Goal: Task Accomplishment & Management: Complete application form

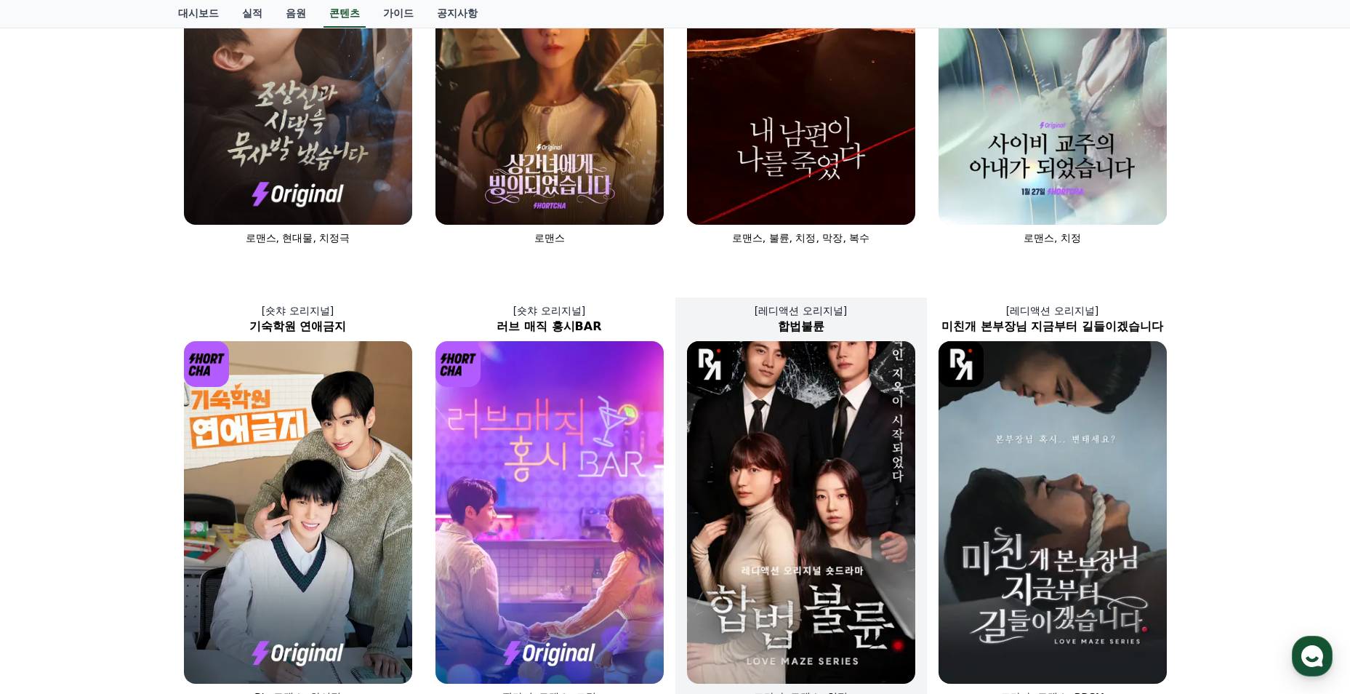
scroll to position [582, 0]
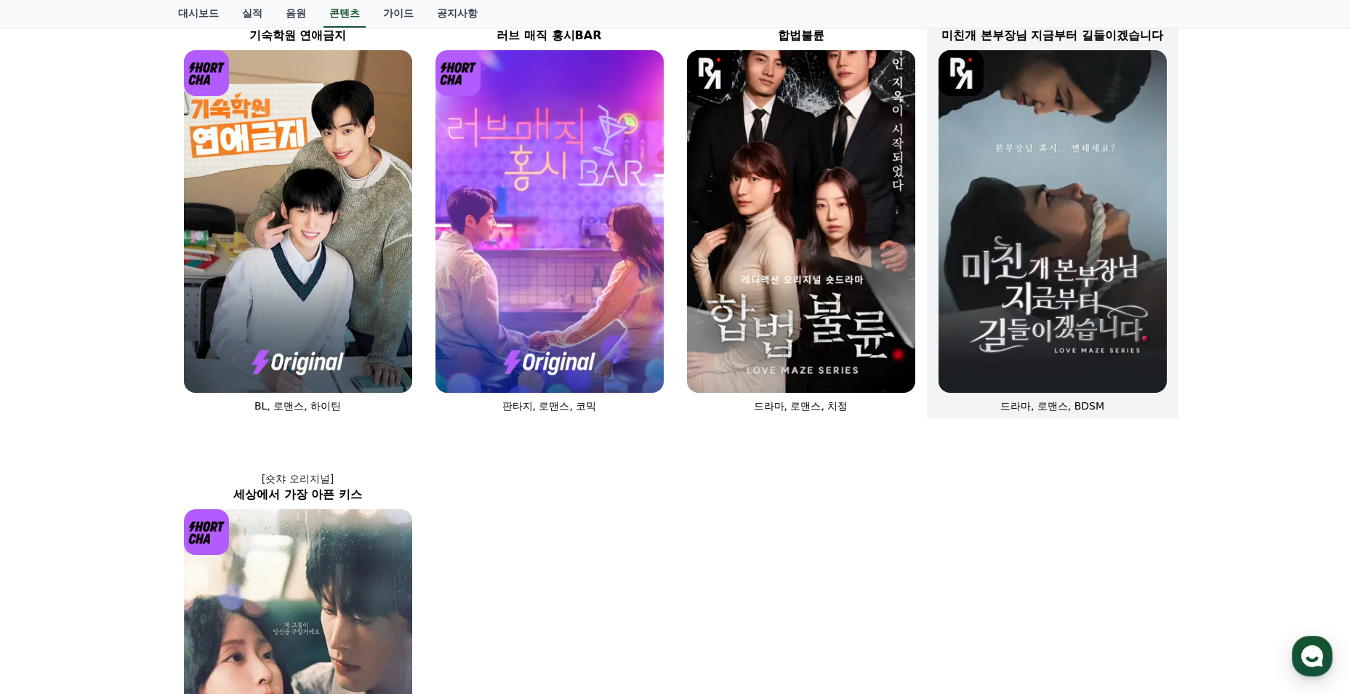
click at [1017, 345] on img at bounding box center [1053, 221] width 228 height 343
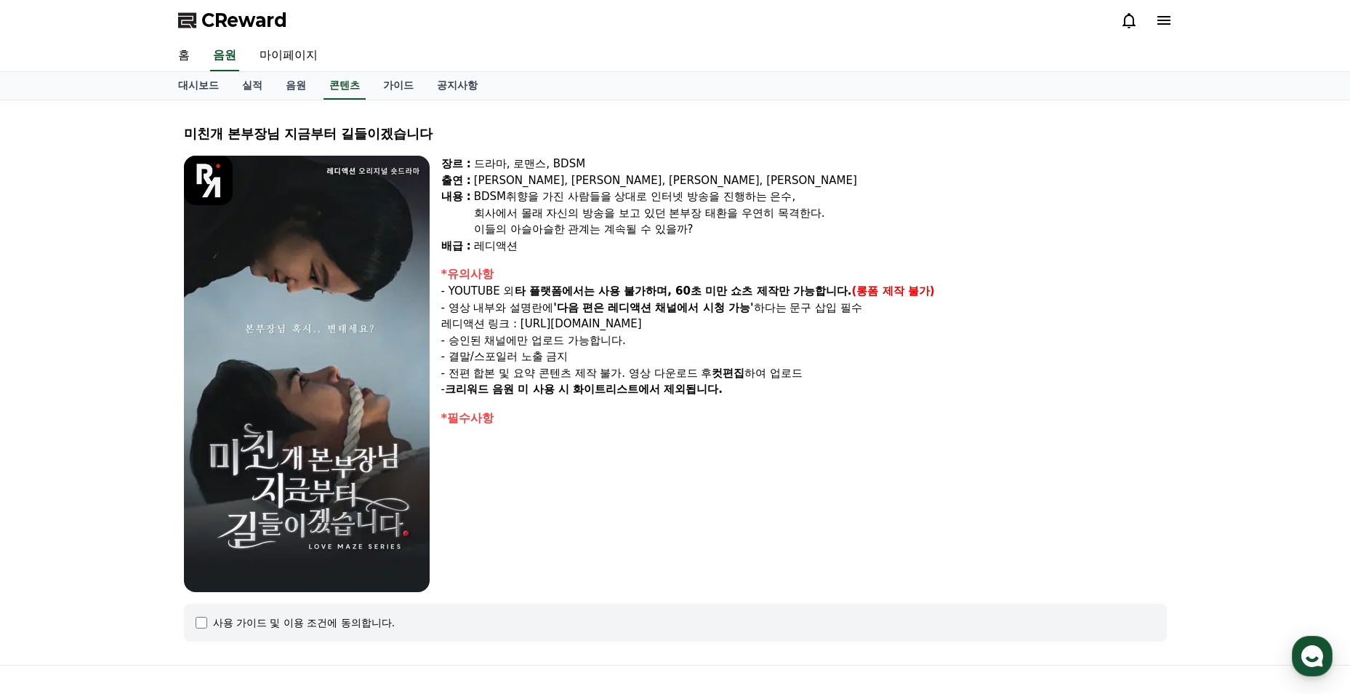
select select
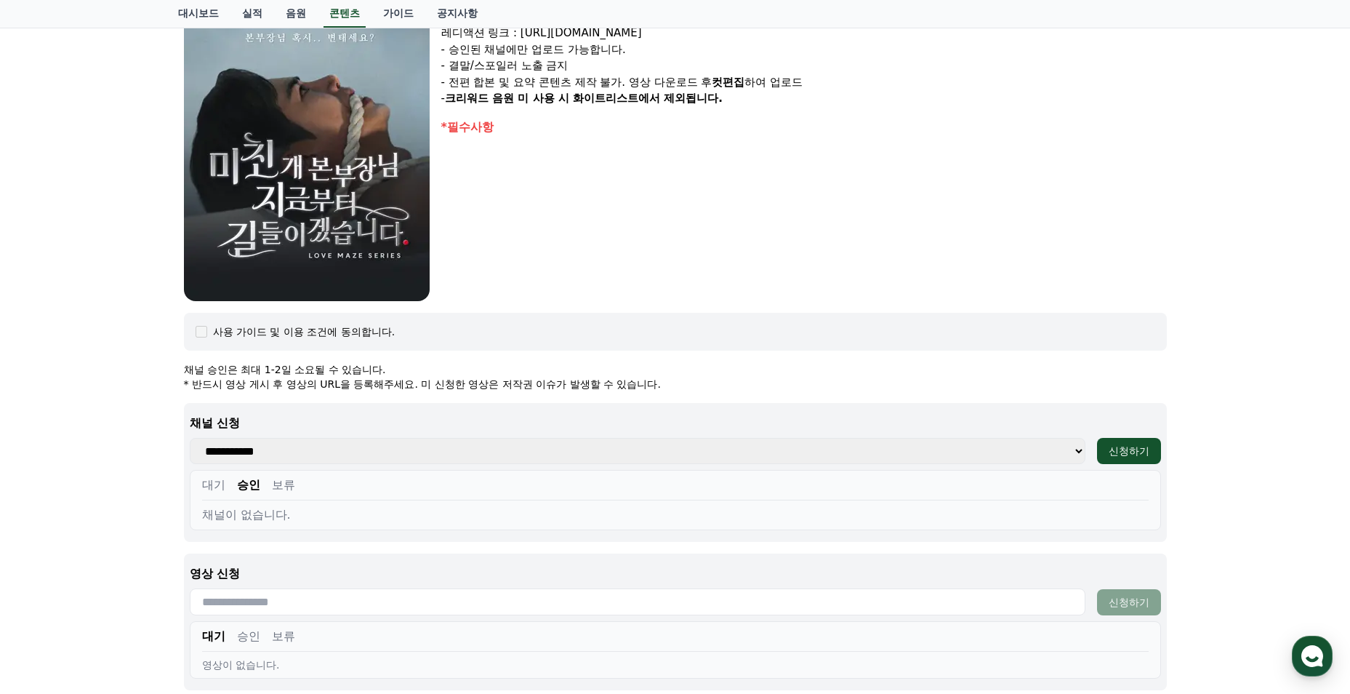
scroll to position [364, 0]
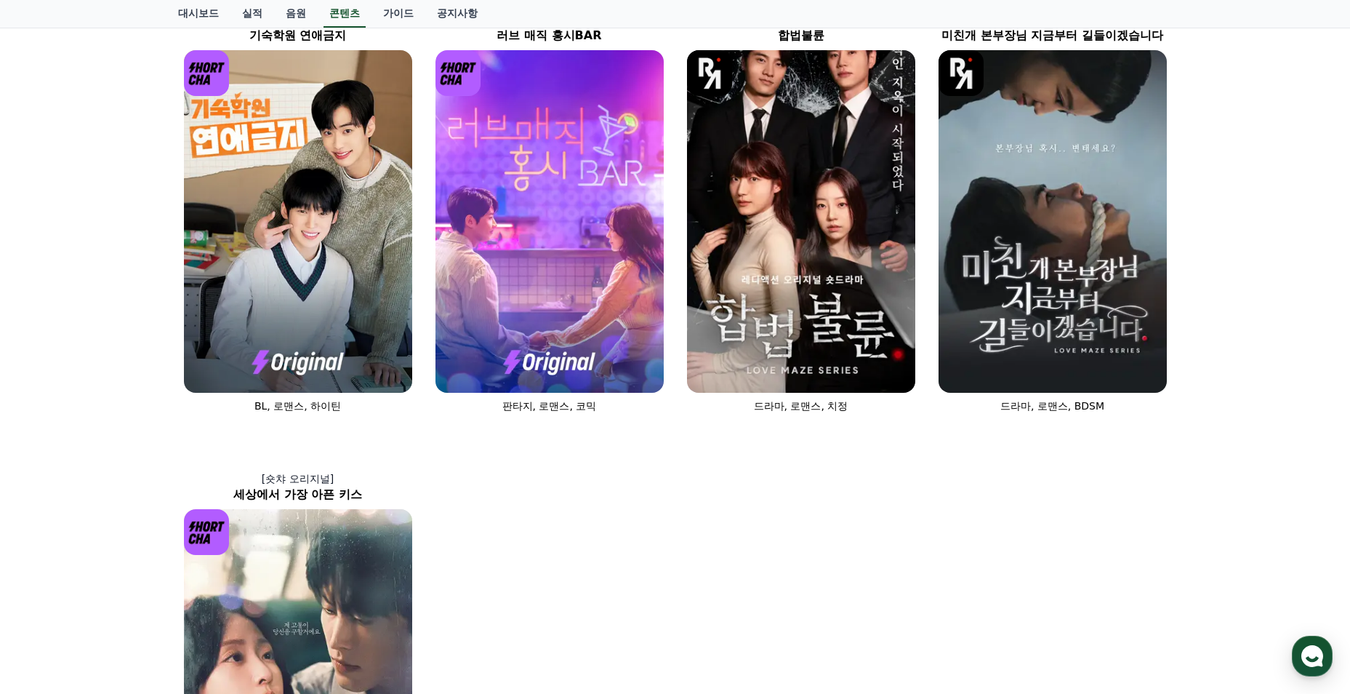
scroll to position [654, 0]
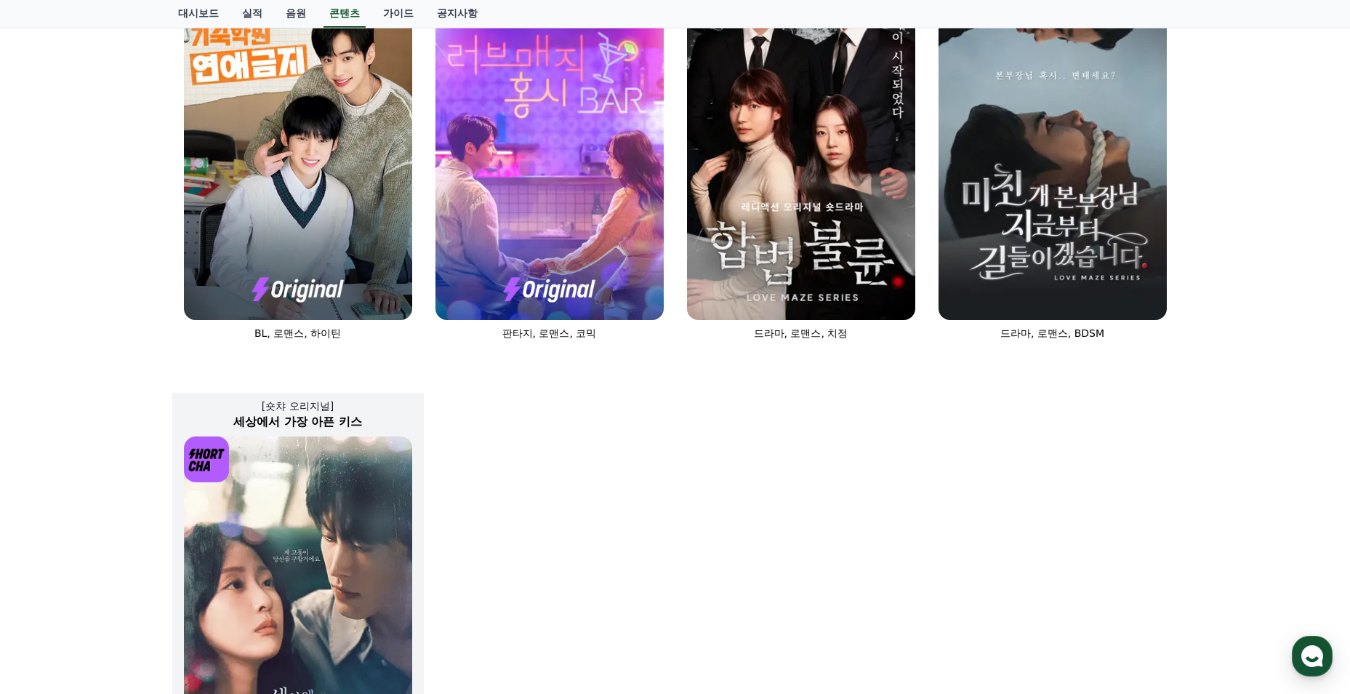
click at [305, 510] on img at bounding box center [298, 607] width 228 height 343
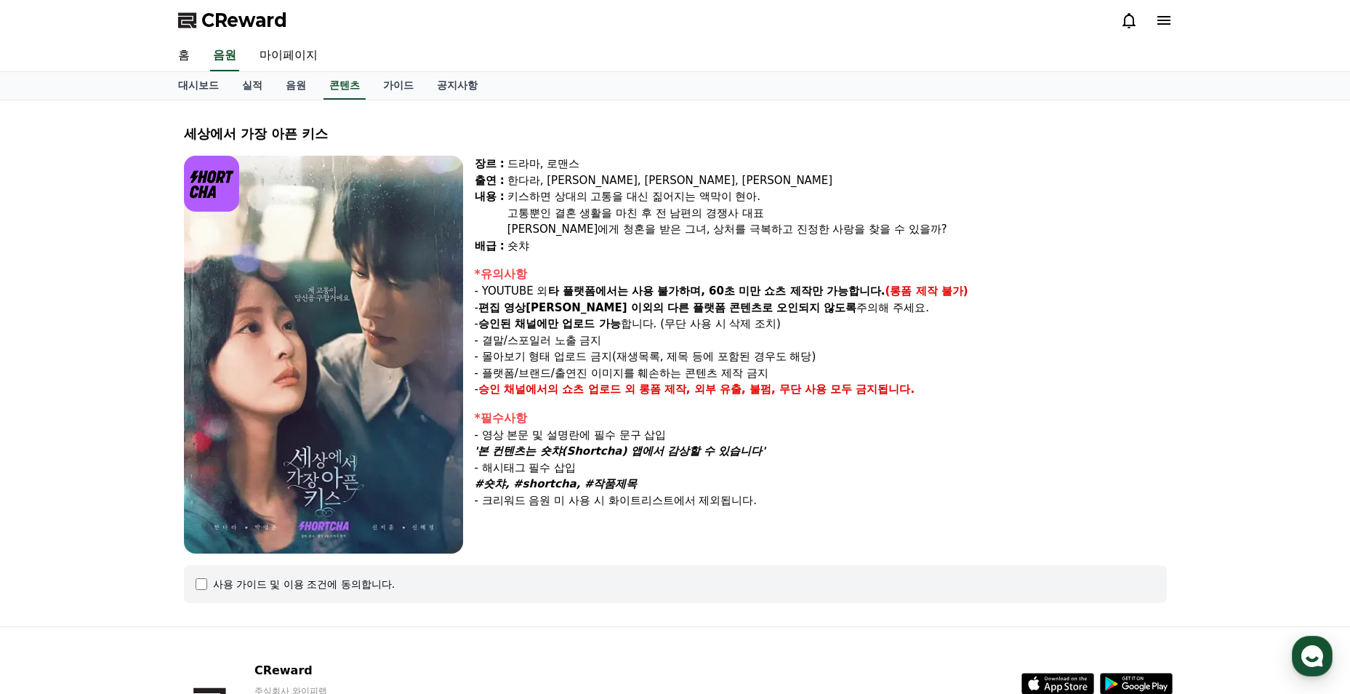
select select
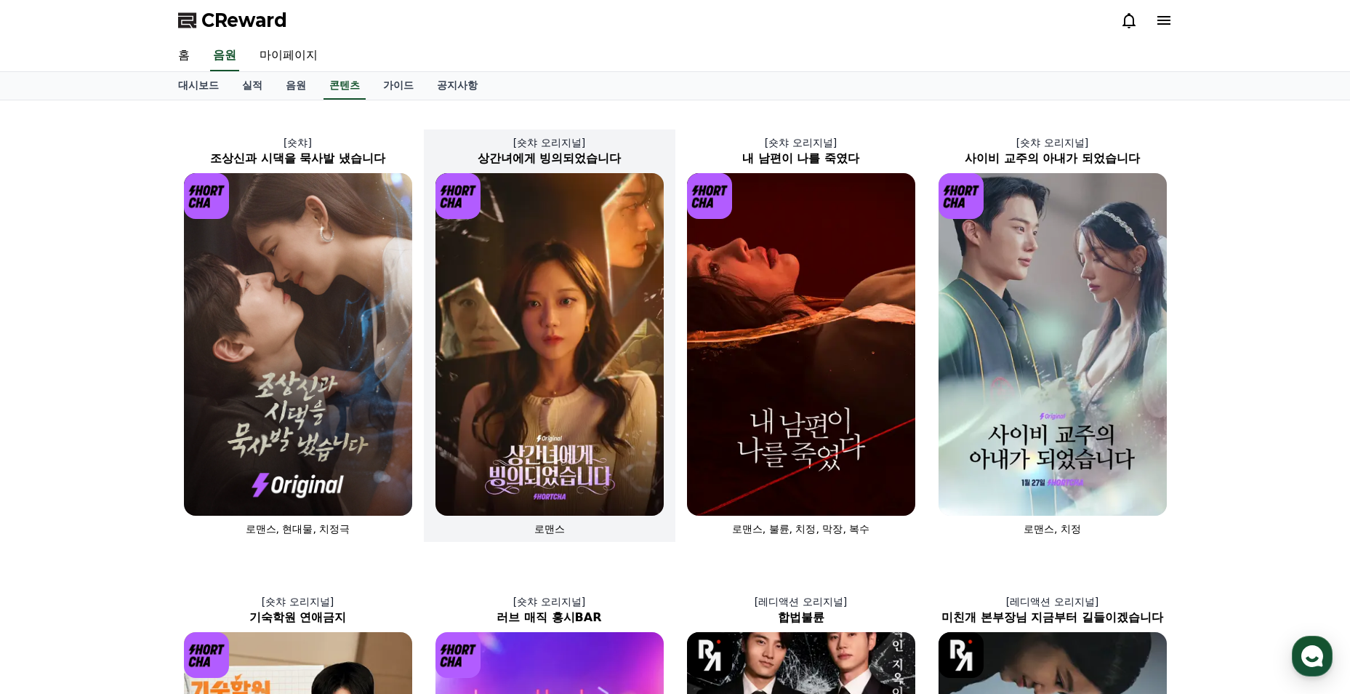
scroll to position [73, 0]
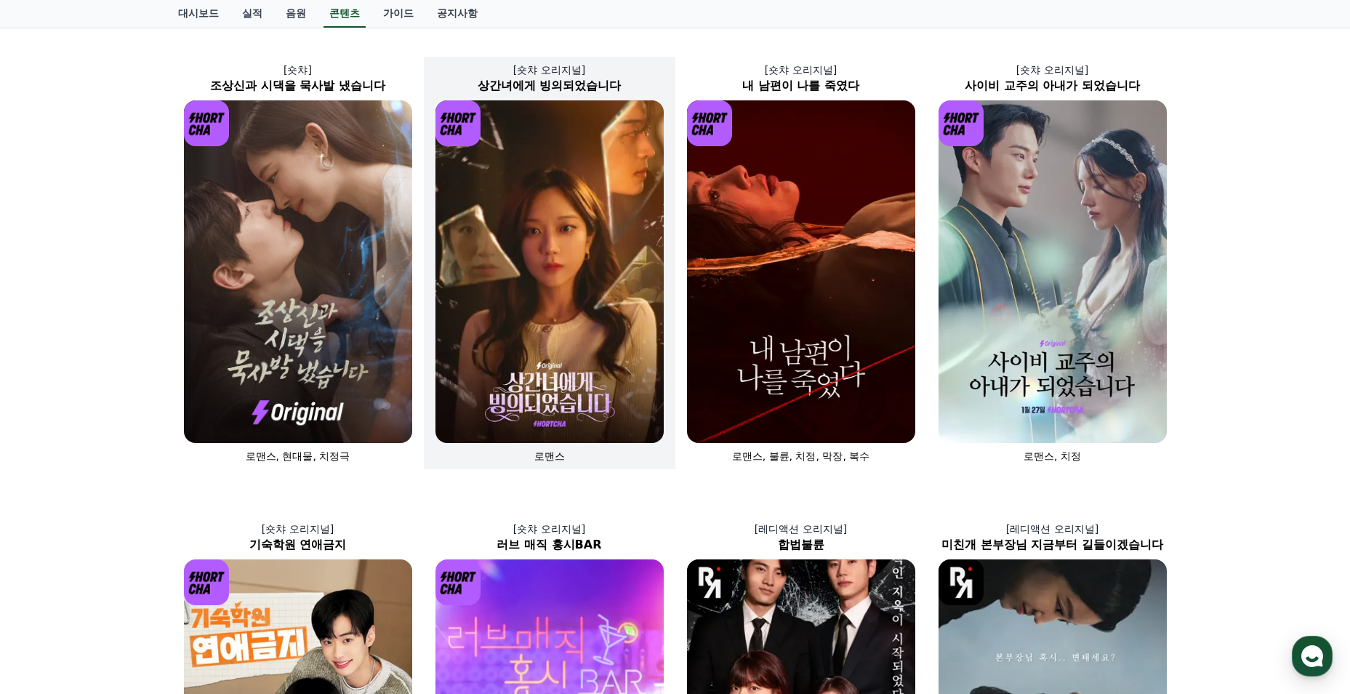
click at [616, 316] on img at bounding box center [550, 271] width 228 height 343
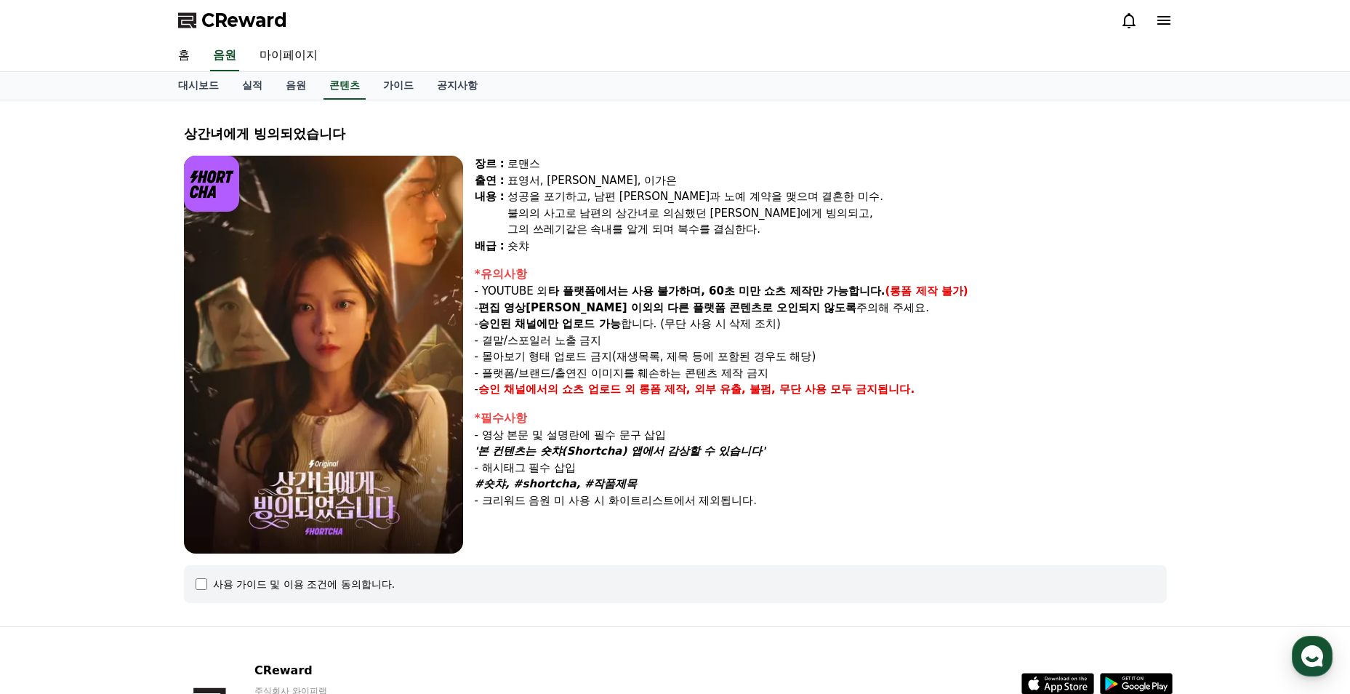
select select
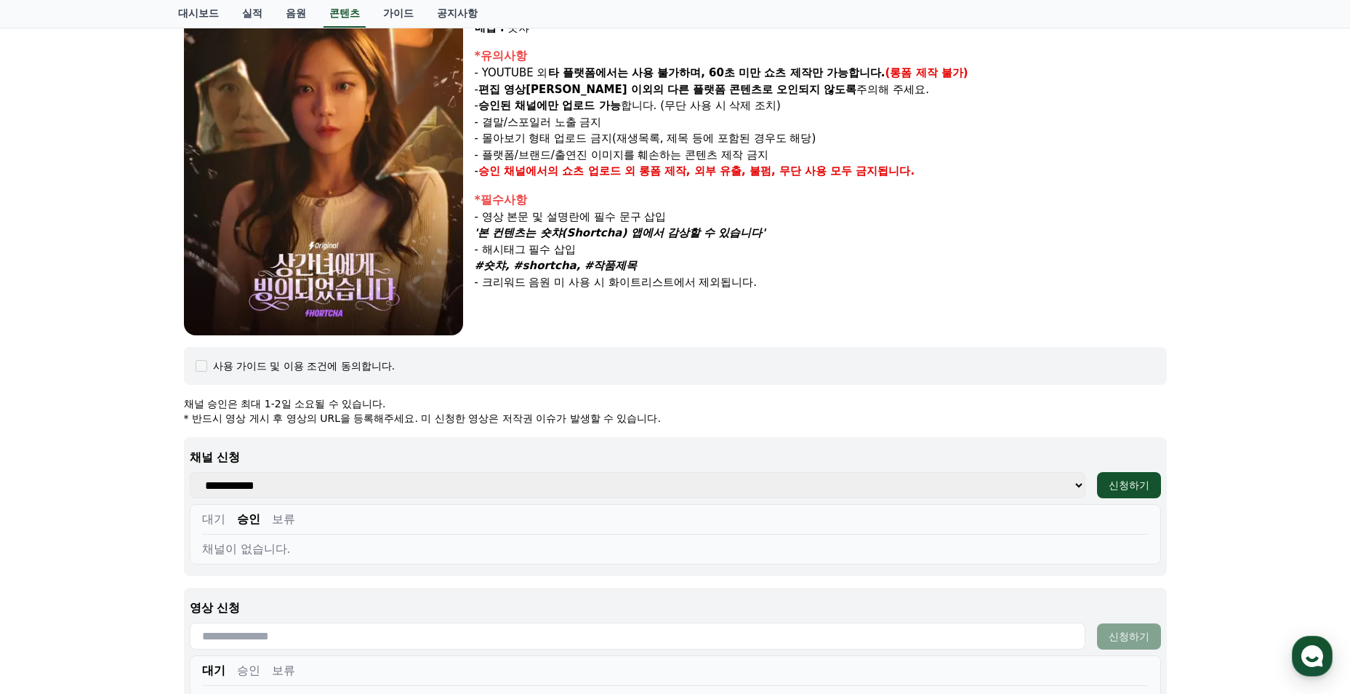
scroll to position [436, 0]
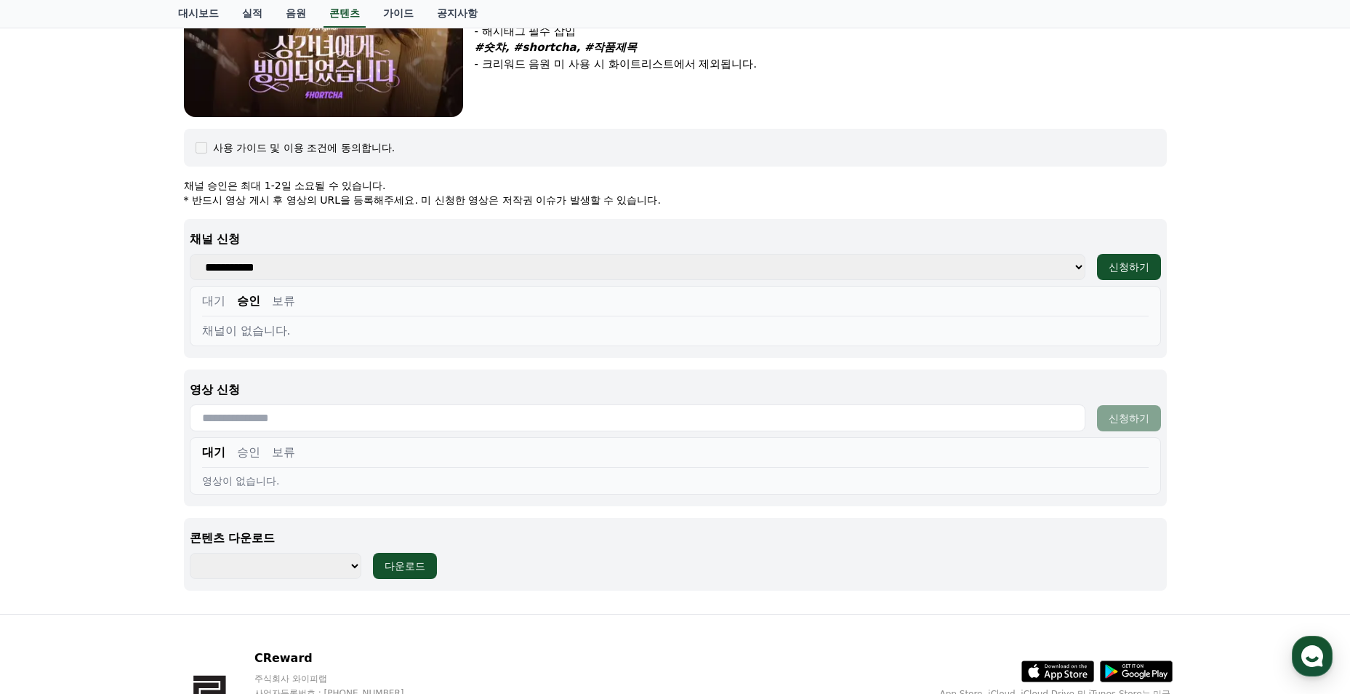
scroll to position [73, 0]
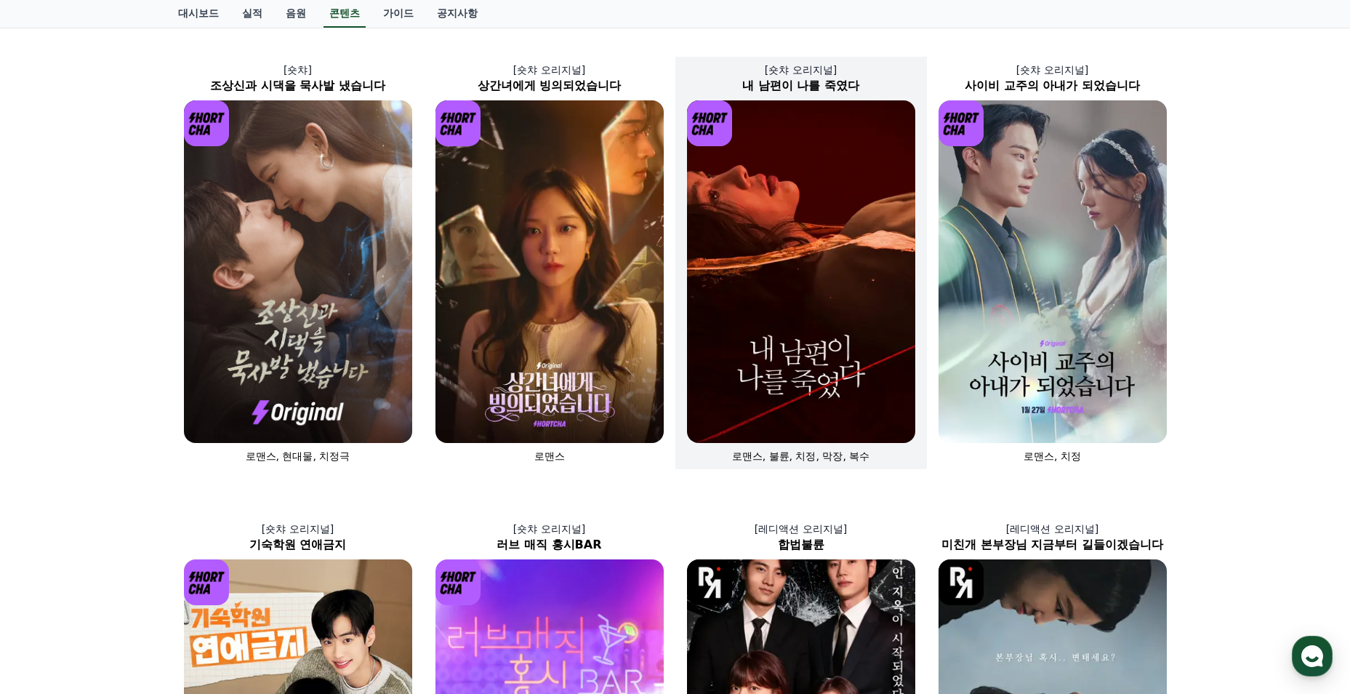
click at [769, 308] on img at bounding box center [801, 271] width 228 height 343
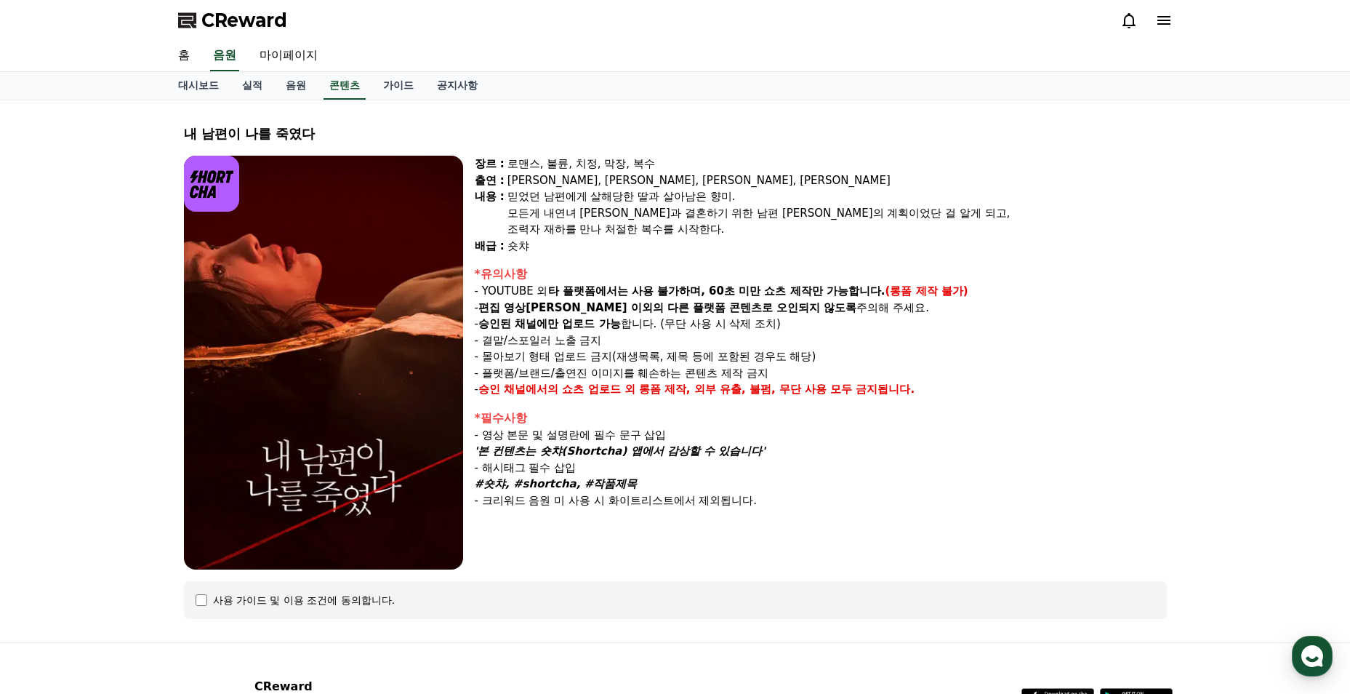
scroll to position [129, 0]
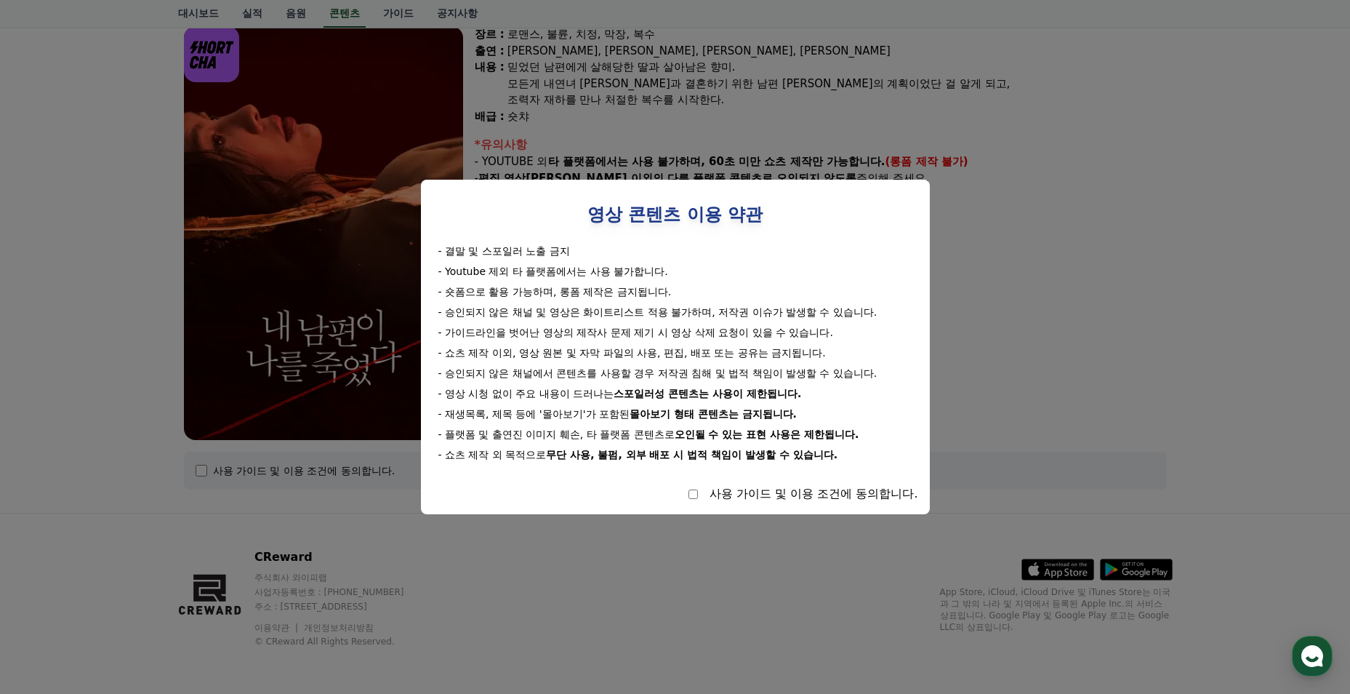
click at [698, 494] on div "사용 가이드 및 이용 조건에 동의합니다." at bounding box center [676, 493] width 486 height 17
select select
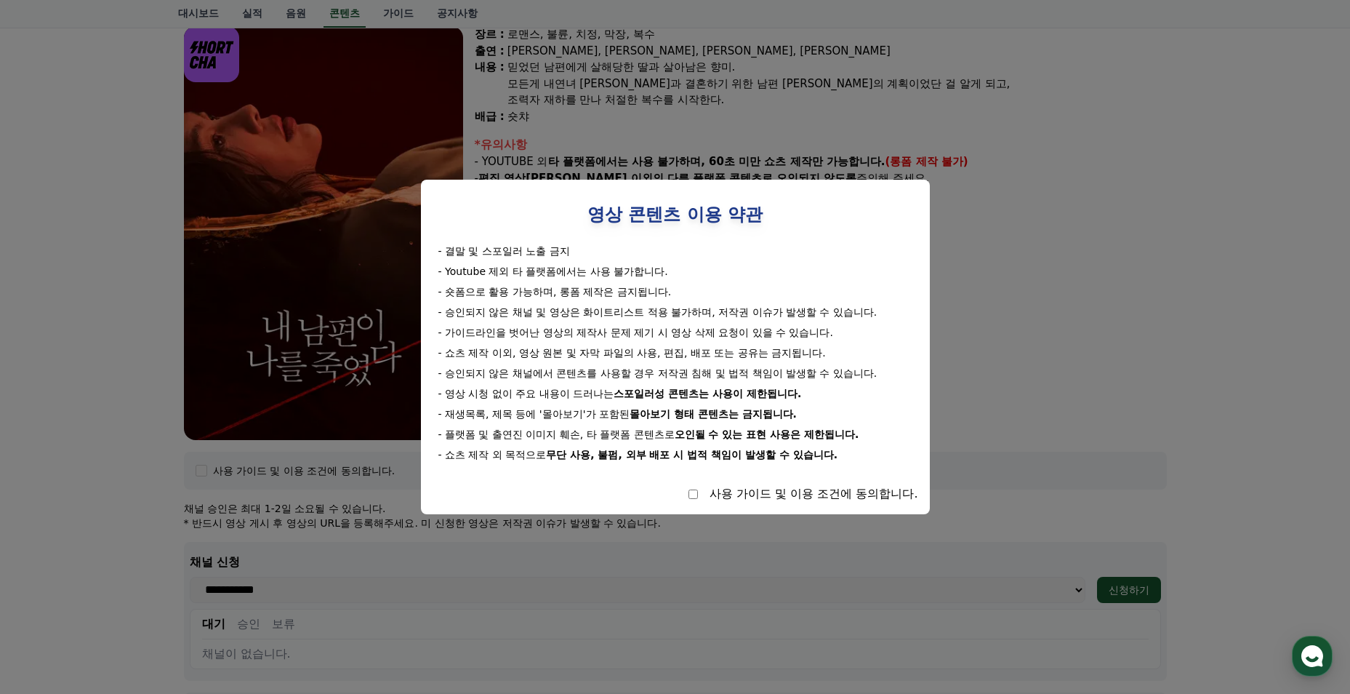
scroll to position [348, 0]
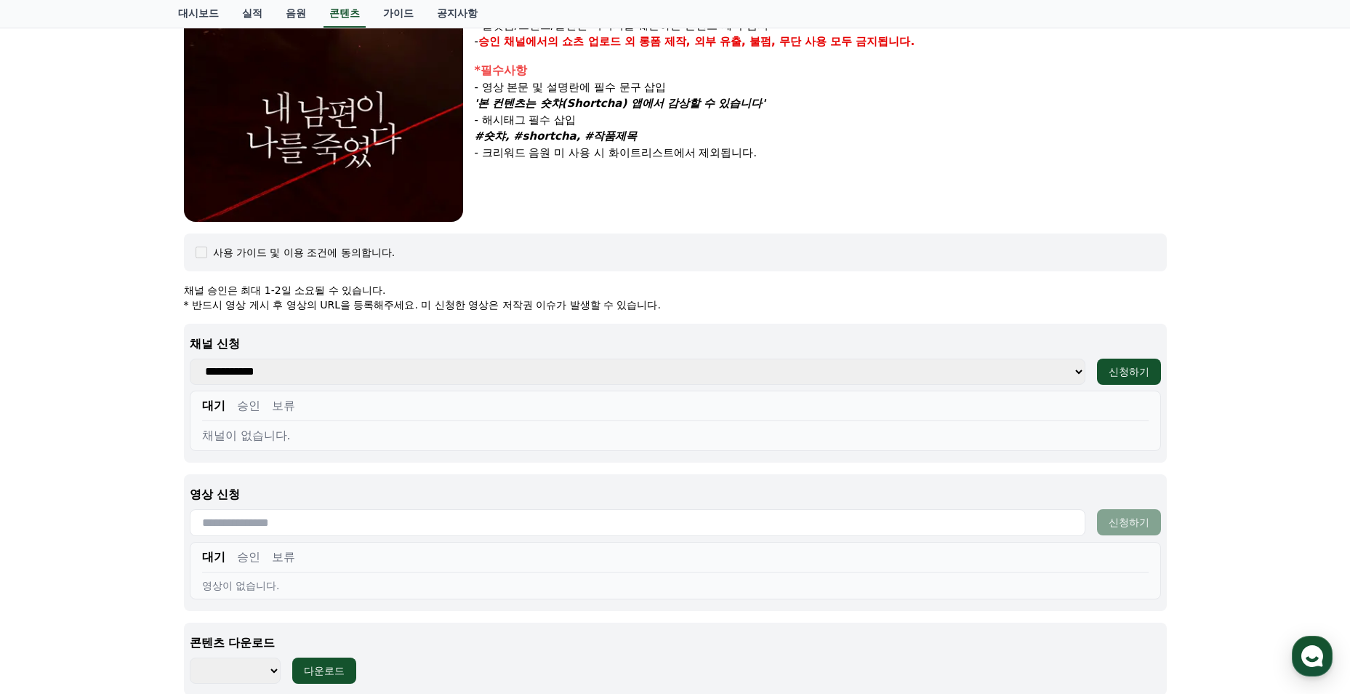
click at [245, 411] on button "승인" at bounding box center [248, 405] width 23 height 17
click at [435, 371] on select "**********" at bounding box center [638, 372] width 896 height 26
select select "**********"
click at [190, 359] on select "**********" at bounding box center [638, 372] width 896 height 26
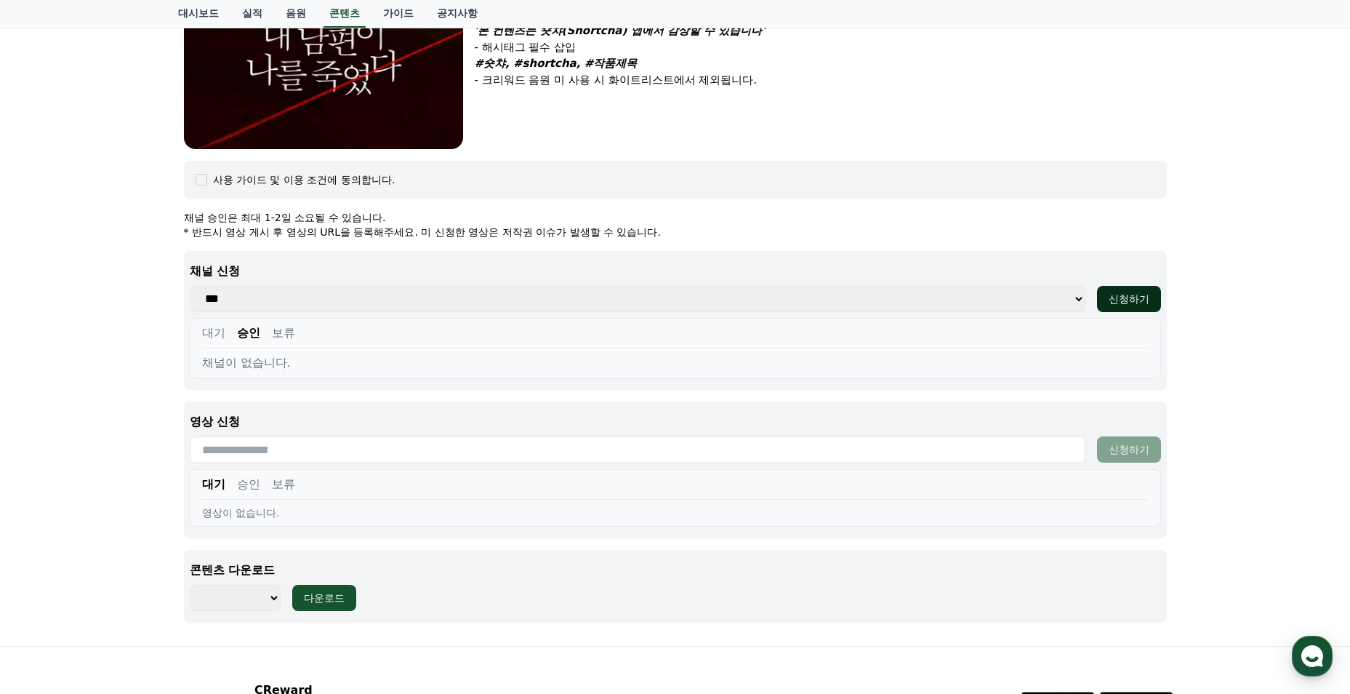
click at [1142, 303] on div "신청하기" at bounding box center [1129, 299] width 41 height 15
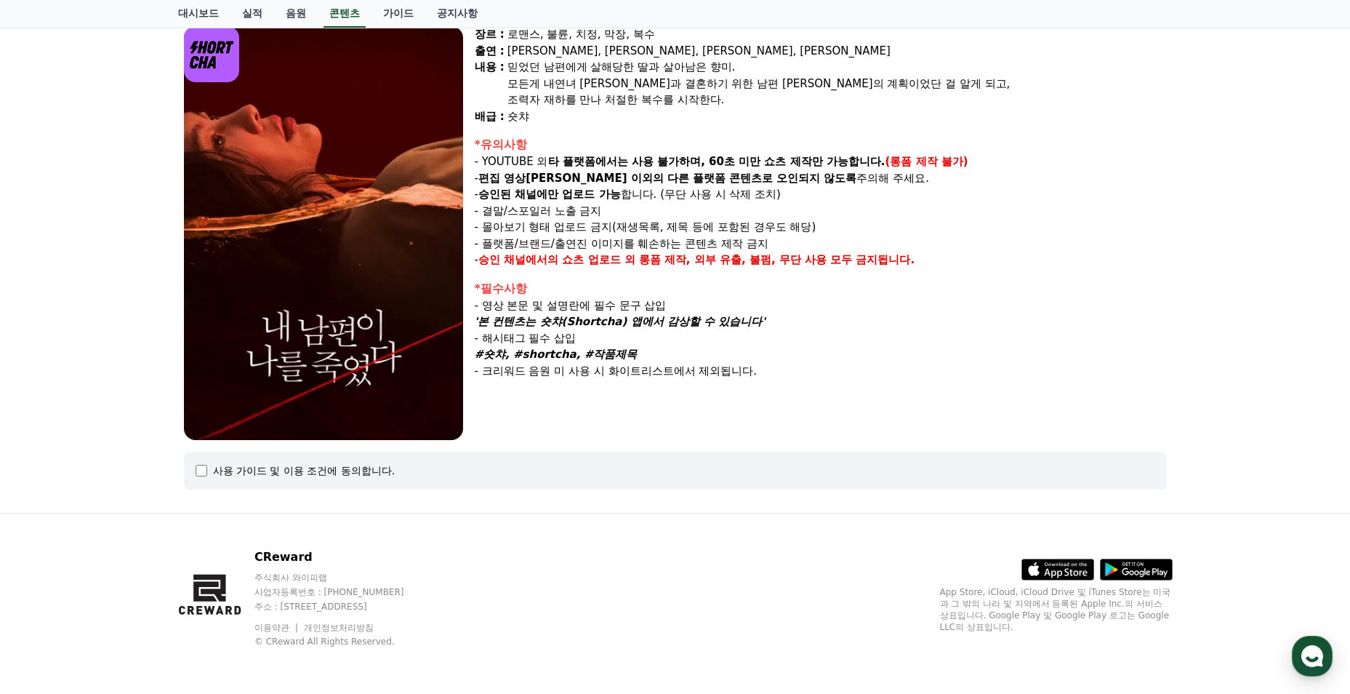
select select
